Goal: Task Accomplishment & Management: Use online tool/utility

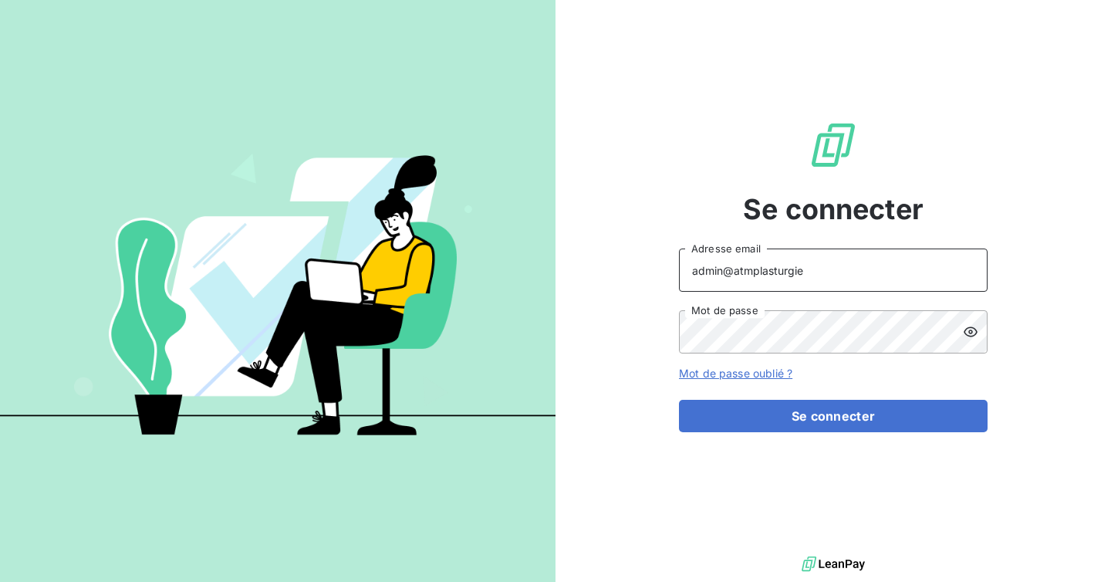
click at [801, 277] on input "admin@atmplasturgie" at bounding box center [833, 269] width 309 height 43
type input "[EMAIL_ADDRESS][DOMAIN_NAME]"
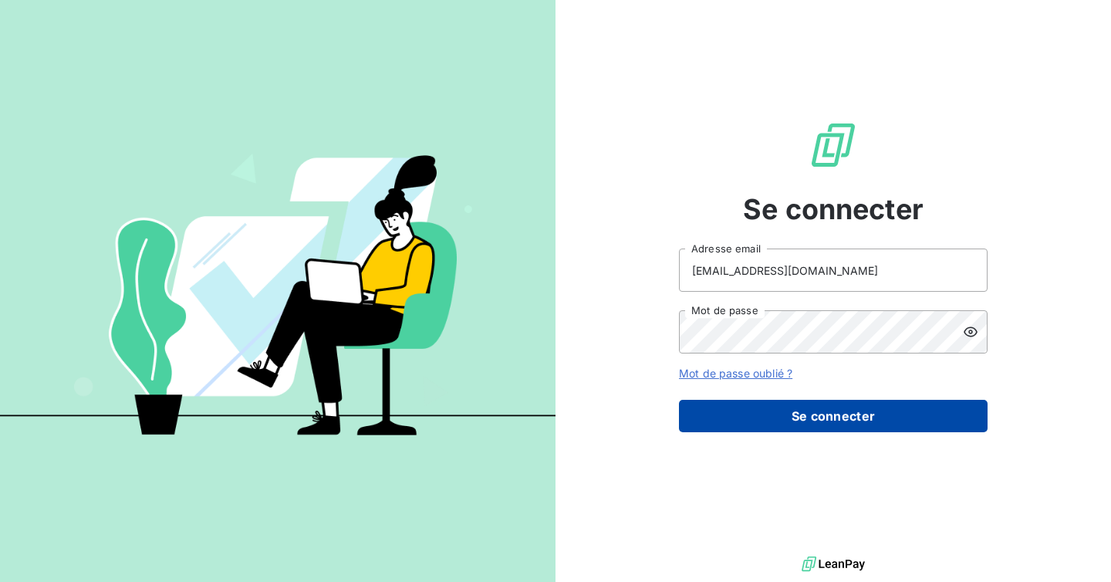
click at [833, 417] on button "Se connecter" at bounding box center [833, 416] width 309 height 32
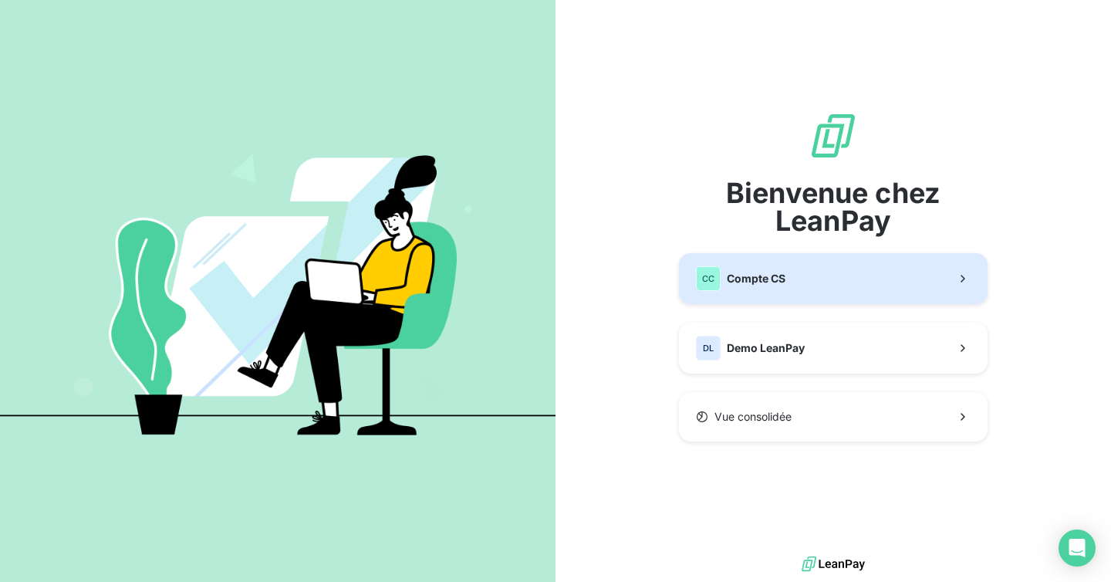
click at [798, 283] on button "CC Compte CS" at bounding box center [833, 278] width 309 height 51
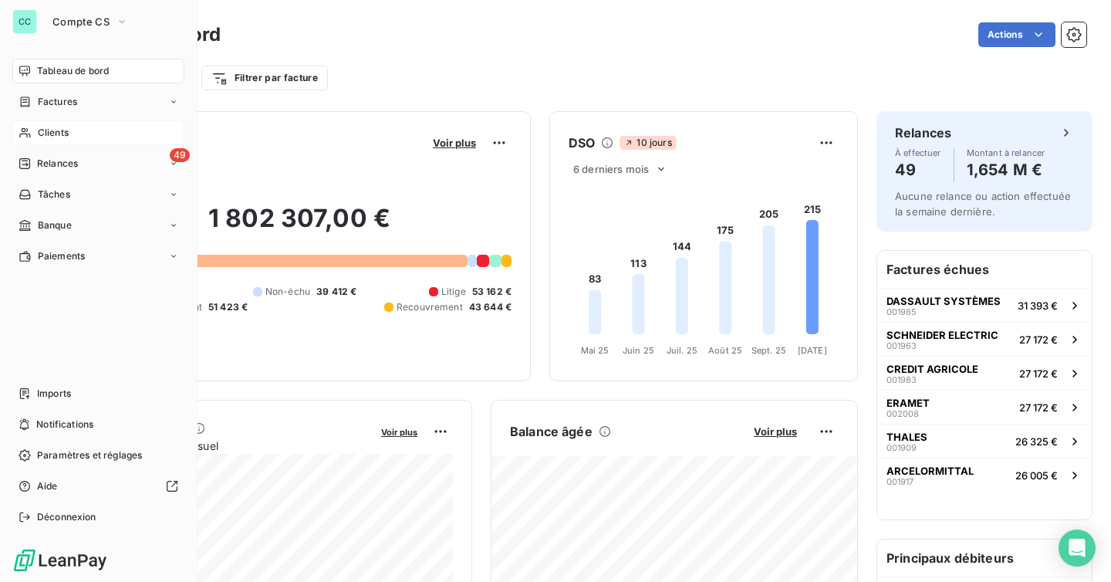
click at [56, 133] on span "Clients" at bounding box center [53, 133] width 31 height 14
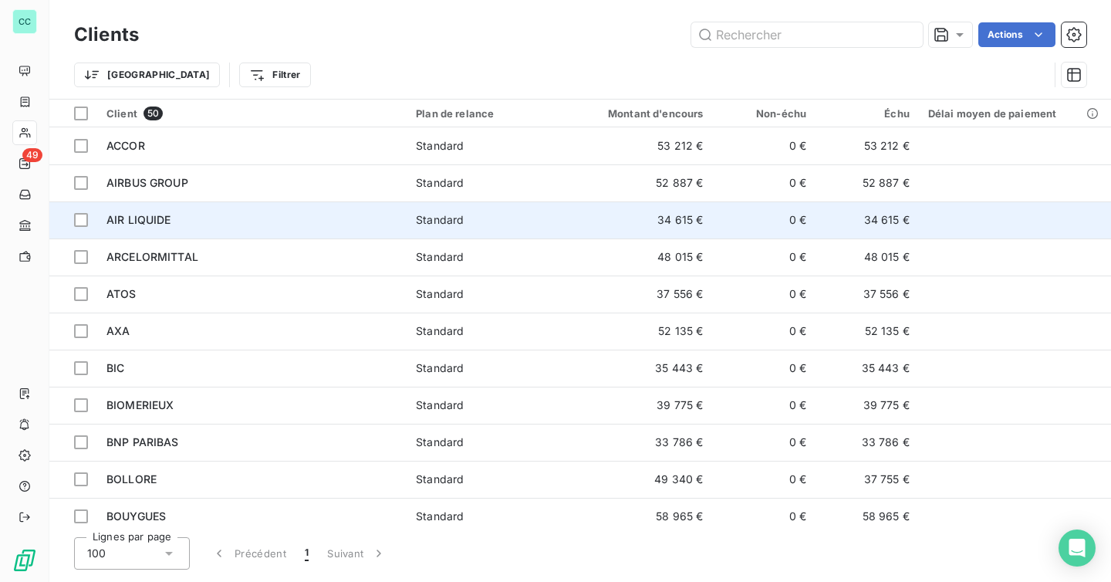
click at [505, 203] on td "Standard" at bounding box center [490, 219] width 167 height 37
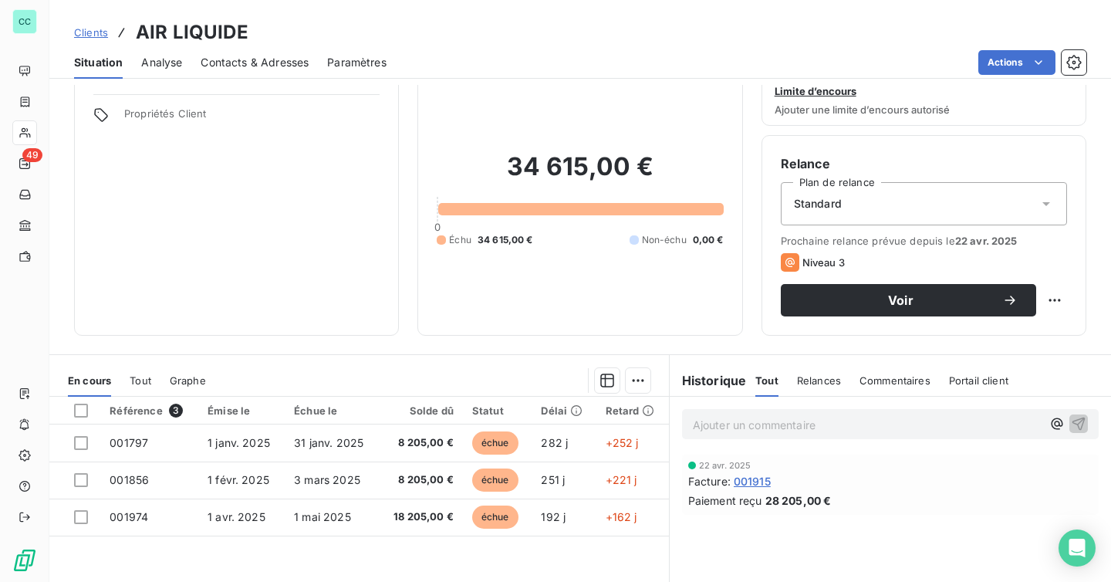
scroll to position [79, 0]
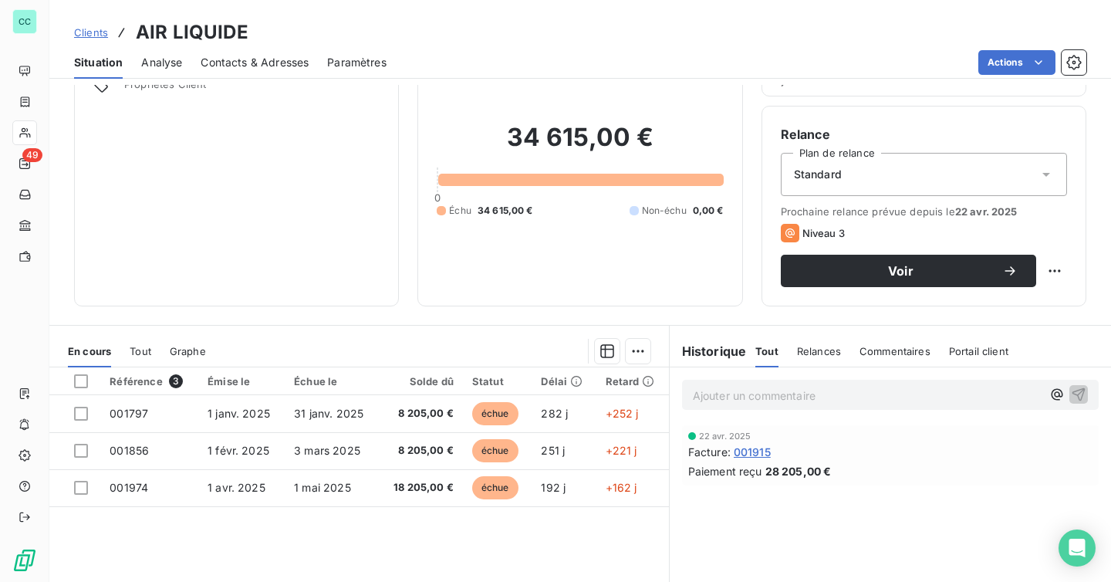
click at [821, 363] on div "Relances" at bounding box center [819, 351] width 44 height 32
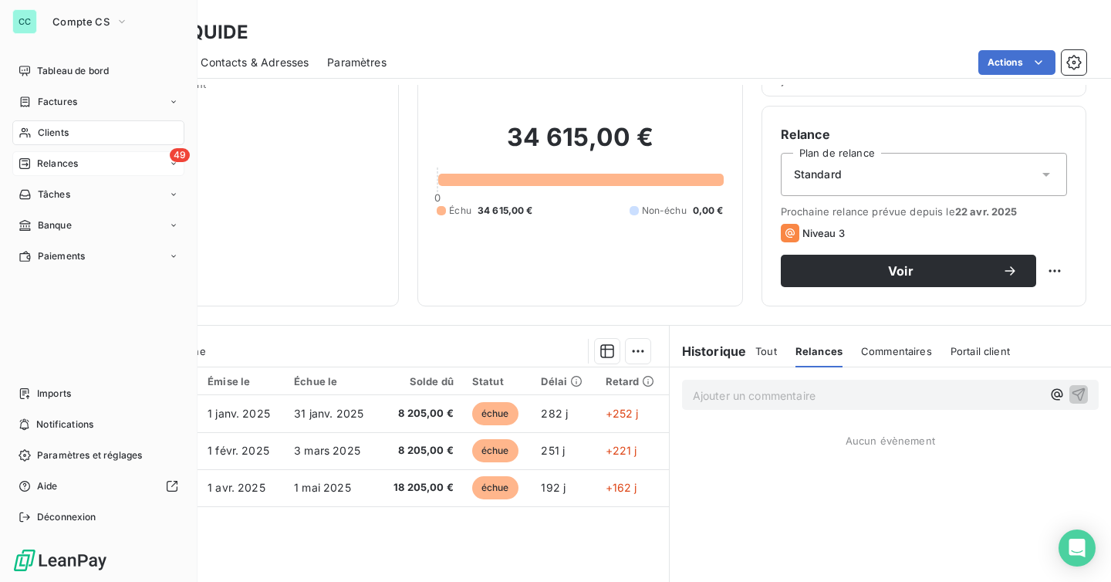
click at [53, 164] on span "Relances" at bounding box center [57, 164] width 41 height 14
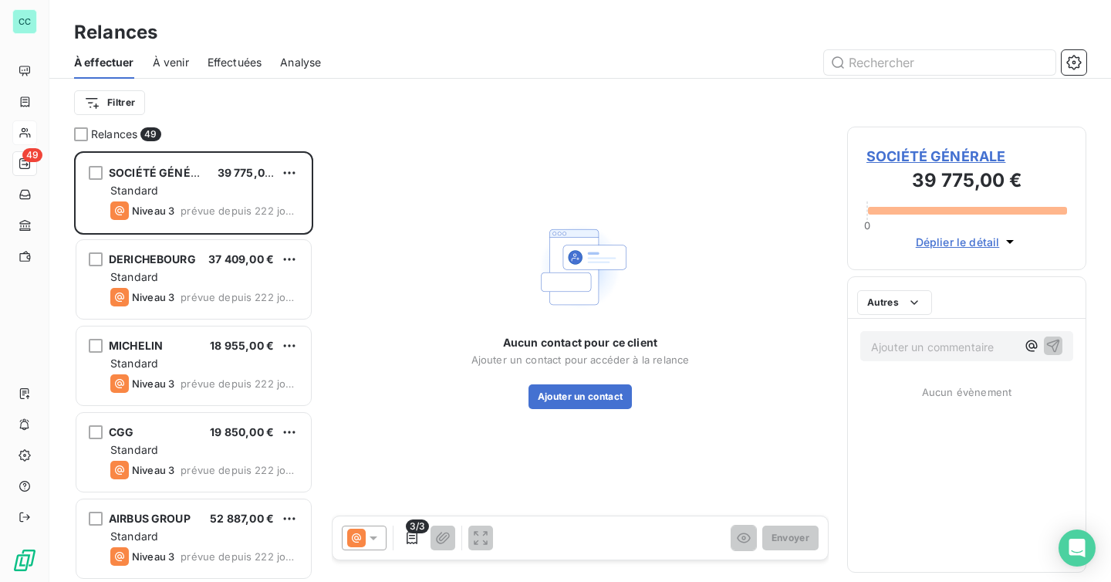
scroll to position [430, 239]
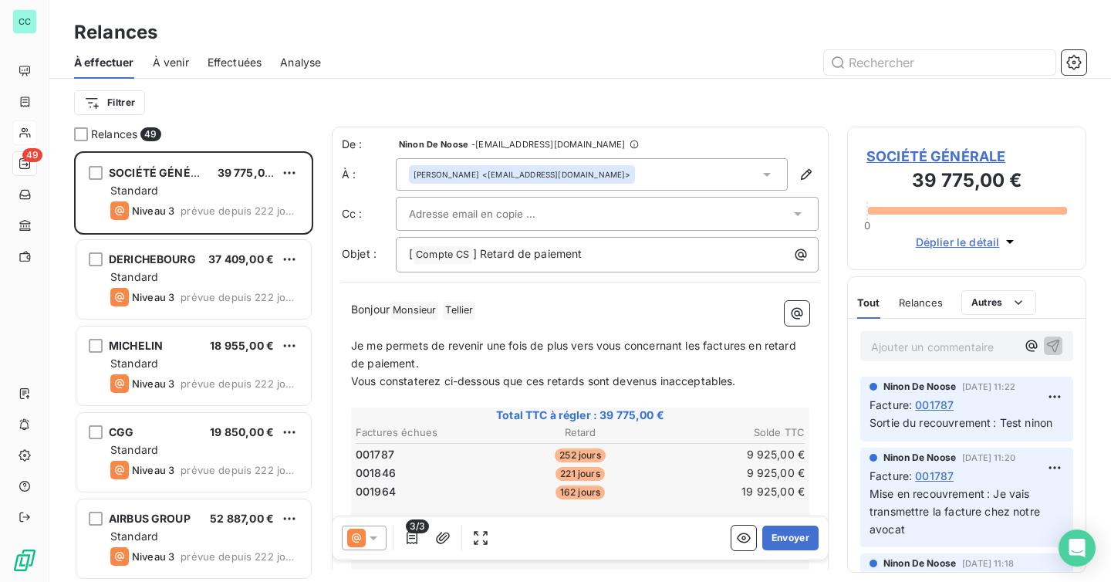
click at [214, 48] on div "Effectuées" at bounding box center [235, 62] width 55 height 32
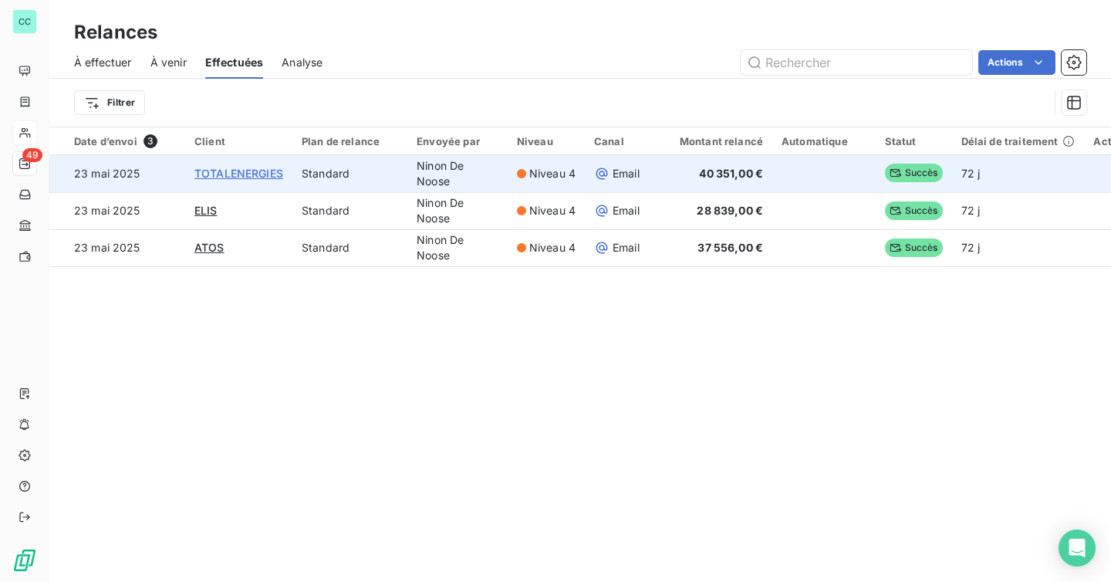
click at [251, 170] on span "TOTALENERGIES" at bounding box center [238, 173] width 89 height 13
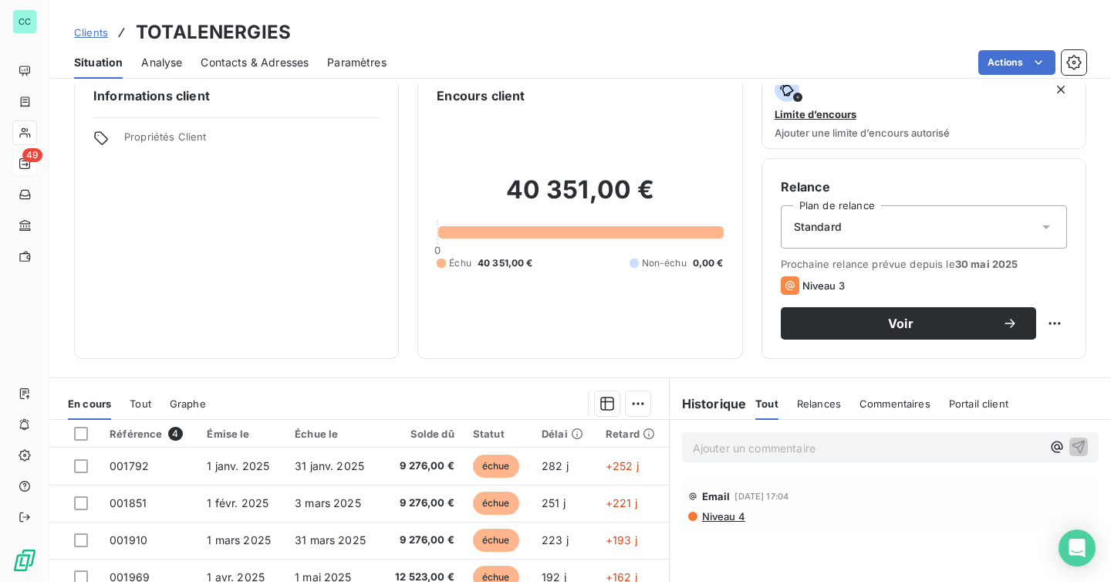
scroll to position [66, 0]
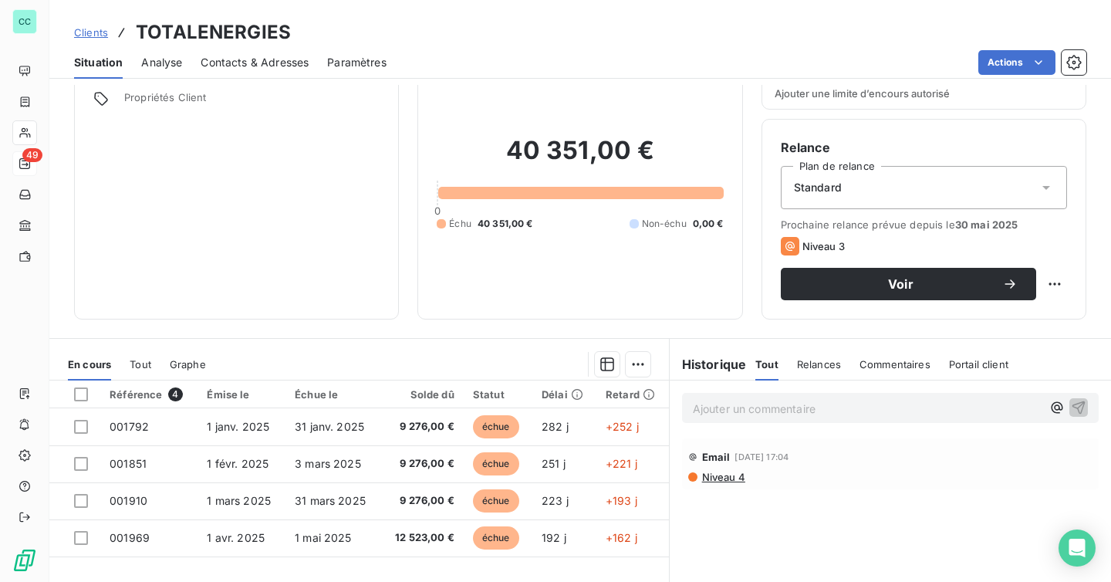
click at [823, 363] on span "Relances" at bounding box center [819, 364] width 44 height 12
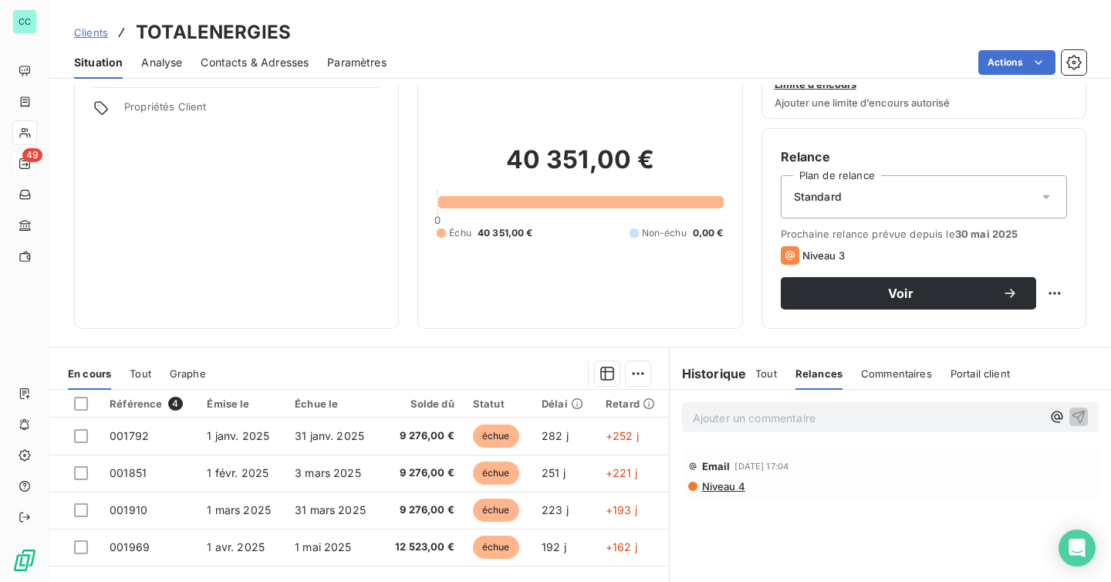
scroll to position [68, 0]
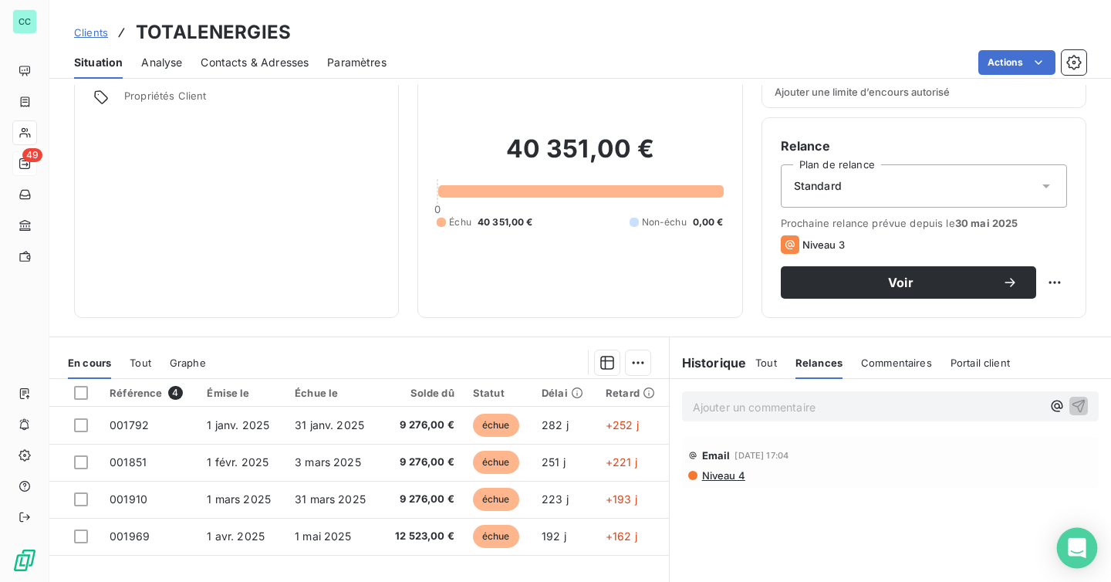
click at [1090, 563] on div "Open Intercom Messenger" at bounding box center [1077, 548] width 41 height 41
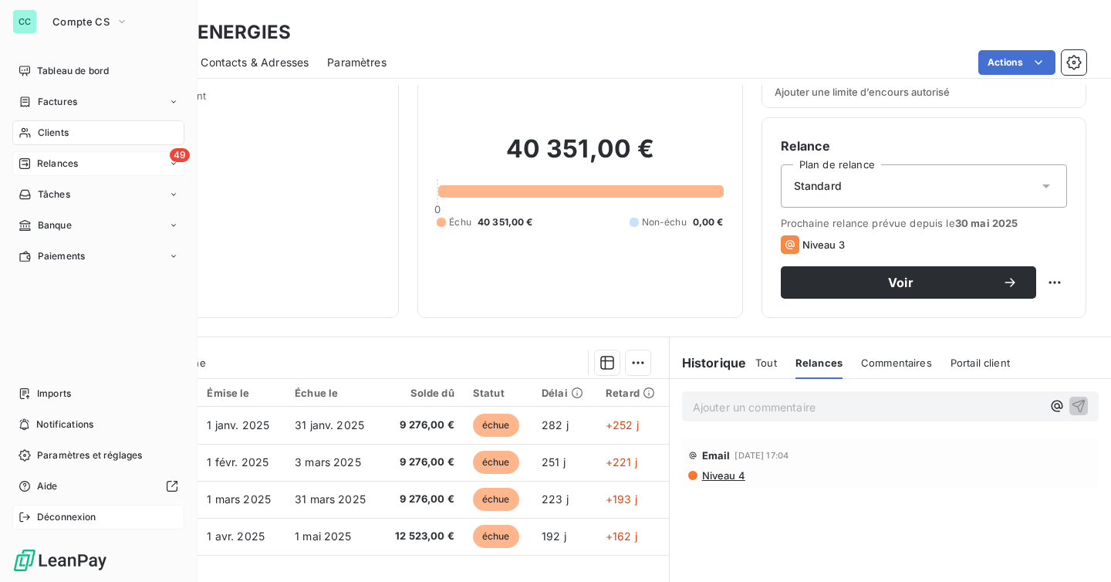
click at [47, 515] on span "Déconnexion" at bounding box center [66, 517] width 59 height 14
